Goal: Task Accomplishment & Management: Manage account settings

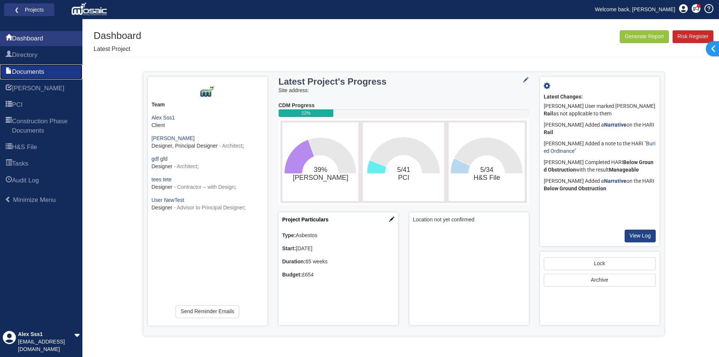
click at [33, 77] on link "Documents" at bounding box center [41, 71] width 82 height 15
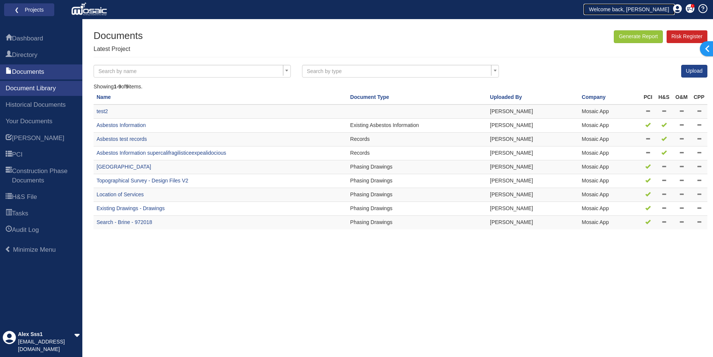
drag, startPoint x: 0, startPoint y: 0, endPoint x: 633, endPoint y: 14, distance: 633.5
click at [633, 14] on link "Welcome back, [PERSON_NAME]" at bounding box center [629, 9] width 91 height 11
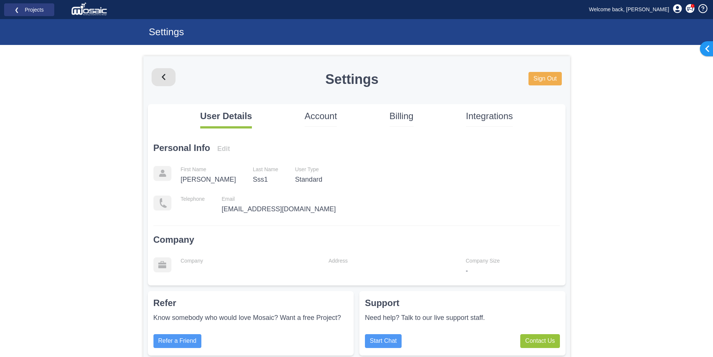
click at [330, 119] on p "Account" at bounding box center [321, 116] width 33 height 13
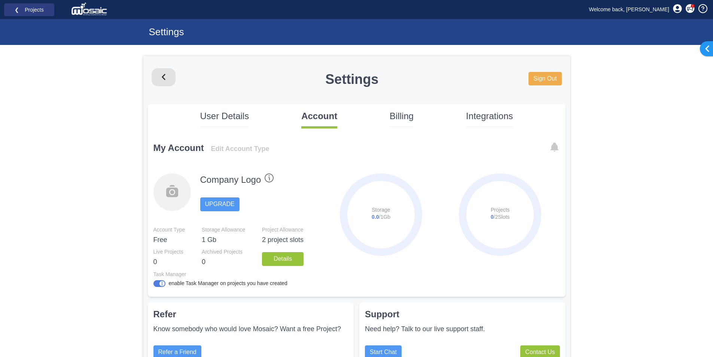
click at [403, 113] on p "Billing" at bounding box center [402, 116] width 24 height 13
